Goal: Information Seeking & Learning: Learn about a topic

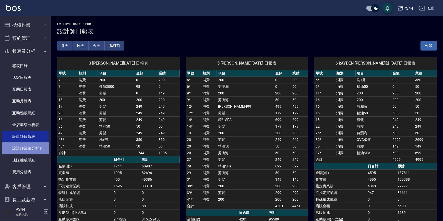
click at [29, 145] on link "設計師業績分析表" at bounding box center [25, 148] width 47 height 12
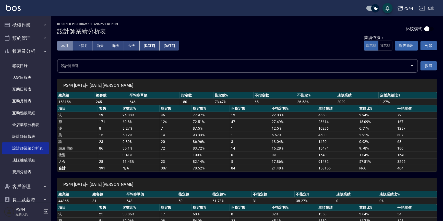
click at [66, 46] on button "本月" at bounding box center [65, 45] width 16 height 9
drag, startPoint x: 66, startPoint y: 127, endPoint x: 102, endPoint y: 127, distance: 35.7
click at [102, 127] on tr "燙 8 3.27 % 7 87.5 % 1 12.5 % 10296 6.51 % 1287" at bounding box center [247, 128] width 380 height 7
drag, startPoint x: 152, startPoint y: 127, endPoint x: 163, endPoint y: 128, distance: 11.2
click at [163, 128] on tr "燙 8 3.27 % 7 87.5 % 1 12.5 % 10296 6.51 % 1287" at bounding box center [247, 128] width 380 height 7
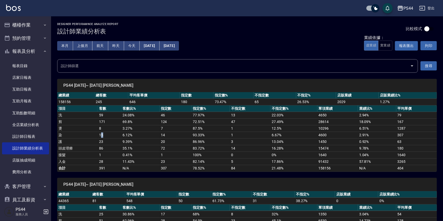
drag, startPoint x: 111, startPoint y: 135, endPoint x: 119, endPoint y: 139, distance: 8.2
click at [115, 135] on td "15" at bounding box center [109, 135] width 23 height 7
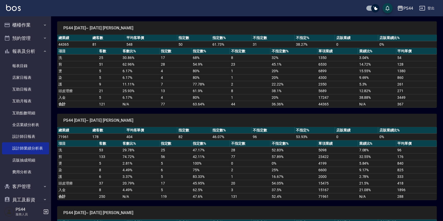
scroll to position [162, 0]
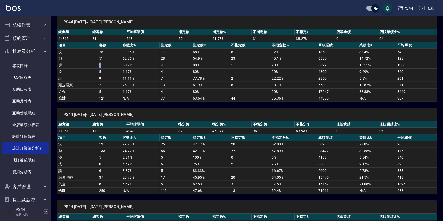
drag, startPoint x: 99, startPoint y: 66, endPoint x: 104, endPoint y: 66, distance: 5.6
click at [104, 66] on td "5" at bounding box center [109, 65] width 23 height 7
drag, startPoint x: 98, startPoint y: 73, endPoint x: 109, endPoint y: 80, distance: 12.6
click at [108, 73] on td "5" at bounding box center [109, 71] width 23 height 7
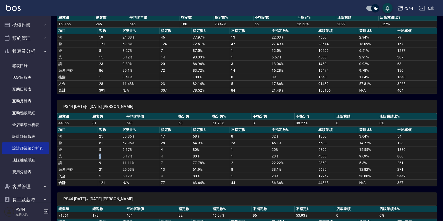
scroll to position [69, 0]
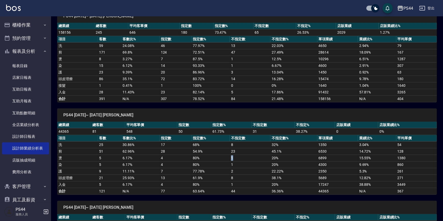
drag, startPoint x: 230, startPoint y: 158, endPoint x: 234, endPoint y: 158, distance: 4.3
click at [234, 158] on tr "燙 5 6.17 % 4 80 % 1 20 % 6899 15.55 % 1380" at bounding box center [247, 158] width 380 height 7
click at [233, 164] on td "1" at bounding box center [250, 164] width 41 height 7
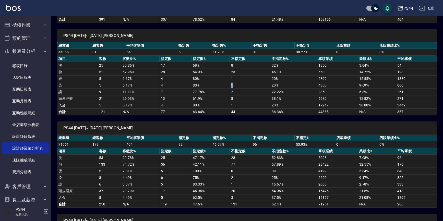
scroll to position [162, 0]
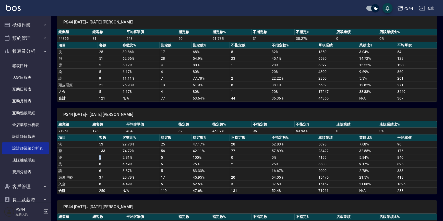
drag, startPoint x: 102, startPoint y: 156, endPoint x: 99, endPoint y: 157, distance: 3.8
click at [99, 157] on td "5" at bounding box center [109, 157] width 23 height 7
drag, startPoint x: 99, startPoint y: 165, endPoint x: 120, endPoint y: 164, distance: 21.7
click at [112, 164] on td "8" at bounding box center [109, 164] width 23 height 7
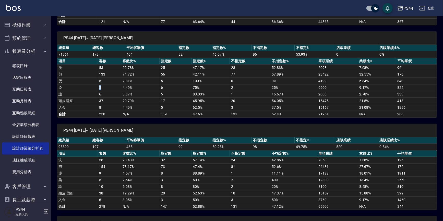
scroll to position [278, 0]
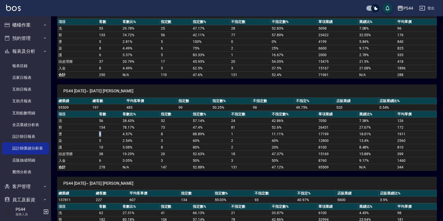
drag, startPoint x: 104, startPoint y: 133, endPoint x: 99, endPoint y: 133, distance: 5.4
click at [99, 133] on td "9" at bounding box center [109, 134] width 23 height 7
drag, startPoint x: 100, startPoint y: 140, endPoint x: 96, endPoint y: 140, distance: 4.1
click at [96, 140] on tr "染 5 2.54 % 3 60 % 2 40 % 12800 13.4 % 2560" at bounding box center [247, 140] width 380 height 7
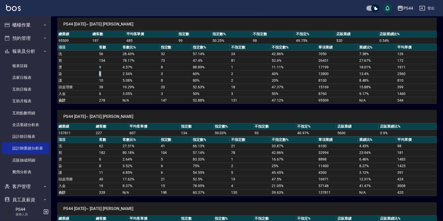
scroll to position [348, 0]
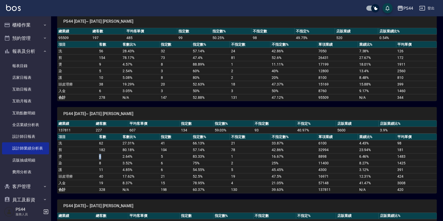
drag, startPoint x: 99, startPoint y: 155, endPoint x: 105, endPoint y: 155, distance: 5.4
click at [105, 155] on td "6" at bounding box center [109, 156] width 23 height 7
drag, startPoint x: 108, startPoint y: 164, endPoint x: 100, endPoint y: 164, distance: 8.2
click at [100, 164] on td "8" at bounding box center [109, 163] width 23 height 7
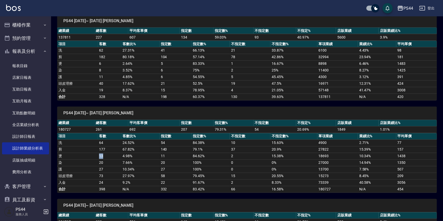
drag, startPoint x: 104, startPoint y: 154, endPoint x: 96, endPoint y: 154, distance: 7.9
click at [96, 154] on tr "燙 13 4.98 % 11 84.62 % 2 15.38 % 18693 10.34 % 1438" at bounding box center [247, 156] width 380 height 7
drag, startPoint x: 99, startPoint y: 160, endPoint x: 109, endPoint y: 163, distance: 10.6
click at [105, 162] on td "20" at bounding box center [109, 163] width 23 height 7
drag, startPoint x: 408, startPoint y: 153, endPoint x: 398, endPoint y: 157, distance: 10.3
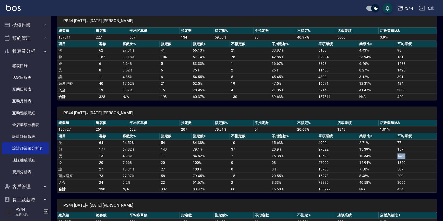
click at [398, 157] on td "1438" at bounding box center [416, 156] width 41 height 7
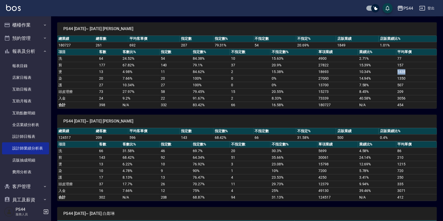
scroll to position [534, 0]
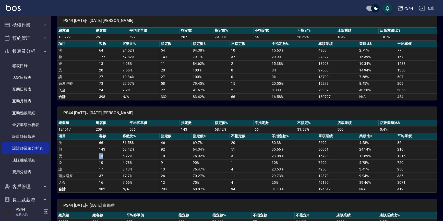
drag, startPoint x: 97, startPoint y: 155, endPoint x: 112, endPoint y: 155, distance: 15.1
click at [112, 155] on tr "燙 13 6.22 % 10 76.92 % 3 23.08 % 15798 12.69 % 1215" at bounding box center [247, 156] width 380 height 7
drag, startPoint x: 100, startPoint y: 162, endPoint x: 106, endPoint y: 161, distance: 6.2
click at [106, 161] on td "10" at bounding box center [109, 162] width 23 height 7
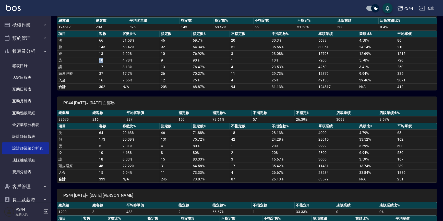
scroll to position [650, 0]
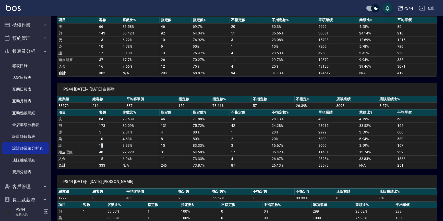
drag, startPoint x: 100, startPoint y: 139, endPoint x: 105, endPoint y: 139, distance: 4.6
click at [105, 139] on tbody "洗 64 29.63 % 46 71.88 % 18 28.13 % 4000 4.79 % 63 剪 173 80.09 % 131 75.72 % 42 …" at bounding box center [247, 142] width 380 height 53
drag, startPoint x: 101, startPoint y: 137, endPoint x: 95, endPoint y: 136, distance: 6.7
click at [95, 136] on tr "染 10 4.63 % 8 80 % 2 20 % 5800 6.94 % 580" at bounding box center [247, 139] width 380 height 7
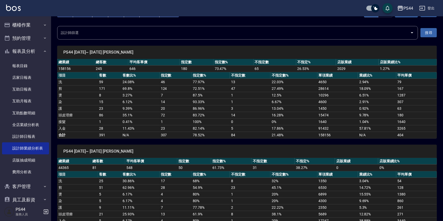
scroll to position [0, 0]
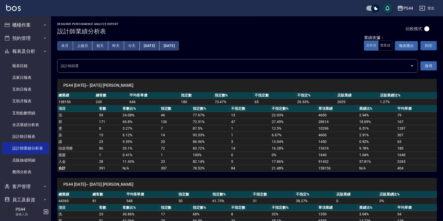
click at [81, 46] on button "上個月" at bounding box center [82, 45] width 19 height 9
drag, startPoint x: 103, startPoint y: 127, endPoint x: 106, endPoint y: 127, distance: 3.3
click at [106, 127] on td "23" at bounding box center [109, 128] width 23 height 7
drag, startPoint x: 110, startPoint y: 136, endPoint x: 106, endPoint y: 136, distance: 3.3
click at [107, 136] on td "31" at bounding box center [109, 135] width 23 height 7
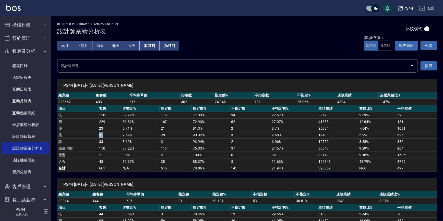
drag, startPoint x: 106, startPoint y: 135, endPoint x: 97, endPoint y: 135, distance: 8.4
click at [97, 135] on tr "染 31 7.69 % 28 90.32 % 3 9.68 % 19400 5.9 % 626" at bounding box center [247, 135] width 380 height 7
click at [95, 161] on td "入金" at bounding box center [77, 161] width 41 height 7
drag, startPoint x: 103, startPoint y: 130, endPoint x: 103, endPoint y: 141, distance: 11.5
click at [100, 130] on td "23" at bounding box center [109, 128] width 23 height 7
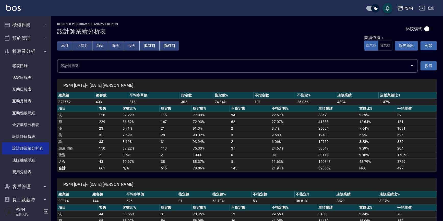
click at [109, 149] on td "150" at bounding box center [109, 148] width 23 height 7
drag, startPoint x: 103, startPoint y: 134, endPoint x: 99, endPoint y: 134, distance: 4.1
click at [99, 134] on td "31" at bounding box center [109, 135] width 23 height 7
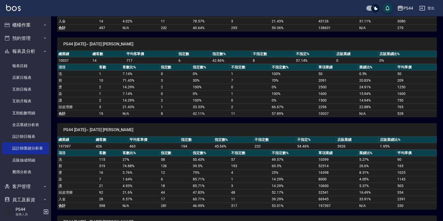
scroll to position [348, 0]
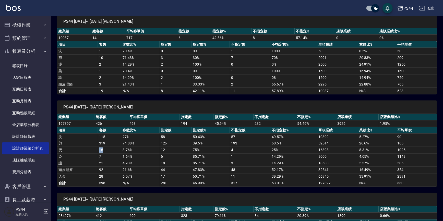
drag, startPoint x: 94, startPoint y: 148, endPoint x: 102, endPoint y: 150, distance: 8.9
click at [102, 150] on tr "燙 16 3.76 % 12 75 % 4 25 % 16398 8.31 % 1025" at bounding box center [247, 150] width 380 height 7
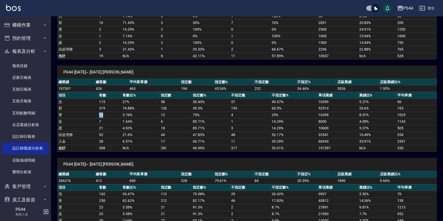
scroll to position [441, 0]
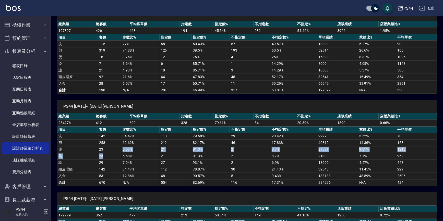
drag, startPoint x: 102, startPoint y: 155, endPoint x: 103, endPoint y: 148, distance: 7.2
click at [103, 148] on tbody "洗 142 34.47 % 113 79.58 % 29 20.42 % 9997 3.52 % 70 剪 258 62.62 % 212 82.17 % 4…" at bounding box center [247, 159] width 380 height 53
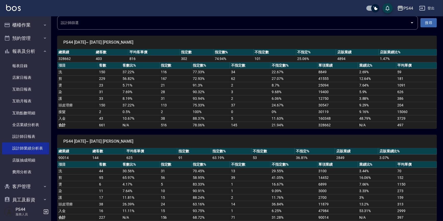
scroll to position [46, 0]
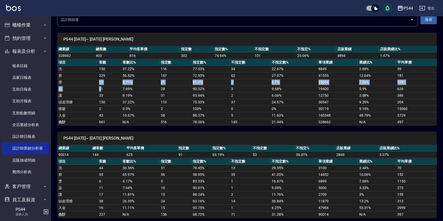
drag, startPoint x: 95, startPoint y: 81, endPoint x: 102, endPoint y: 89, distance: 10.2
click at [102, 89] on tbody "洗 150 37.22 % 116 77.33 % 34 22.67 % 8849 2.69 % 59 剪 229 56.82 % 167 72.93 % 6…" at bounding box center [247, 96] width 380 height 60
click at [127, 88] on td "7.69 %" at bounding box center [140, 89] width 38 height 7
click at [360, 82] on td "7.64 %" at bounding box center [377, 82] width 38 height 7
drag, startPoint x: 107, startPoint y: 82, endPoint x: 107, endPoint y: 88, distance: 6.6
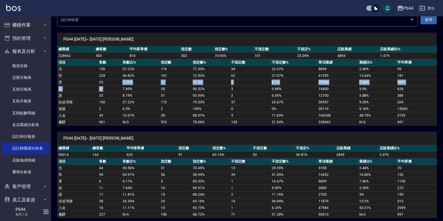
click at [107, 88] on tbody "洗 150 37.22 % 116 77.33 % 34 22.67 % 8849 2.69 % 59 剪 229 56.82 % 167 72.93 % 6…" at bounding box center [247, 96] width 380 height 60
click at [129, 91] on td "7.69 %" at bounding box center [140, 89] width 38 height 7
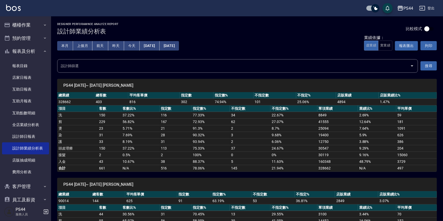
click at [404, 43] on button "報表匯出" at bounding box center [406, 45] width 23 height 9
drag, startPoint x: 393, startPoint y: 100, endPoint x: 368, endPoint y: 100, distance: 24.8
click at [368, 100] on tr "328662 403 816 302 74.94 % 101 25.06 % 4894 1.47 %" at bounding box center [247, 102] width 380 height 7
click at [363, 117] on td "2.69 %" at bounding box center [377, 115] width 38 height 7
